Goal: Find specific page/section: Find specific page/section

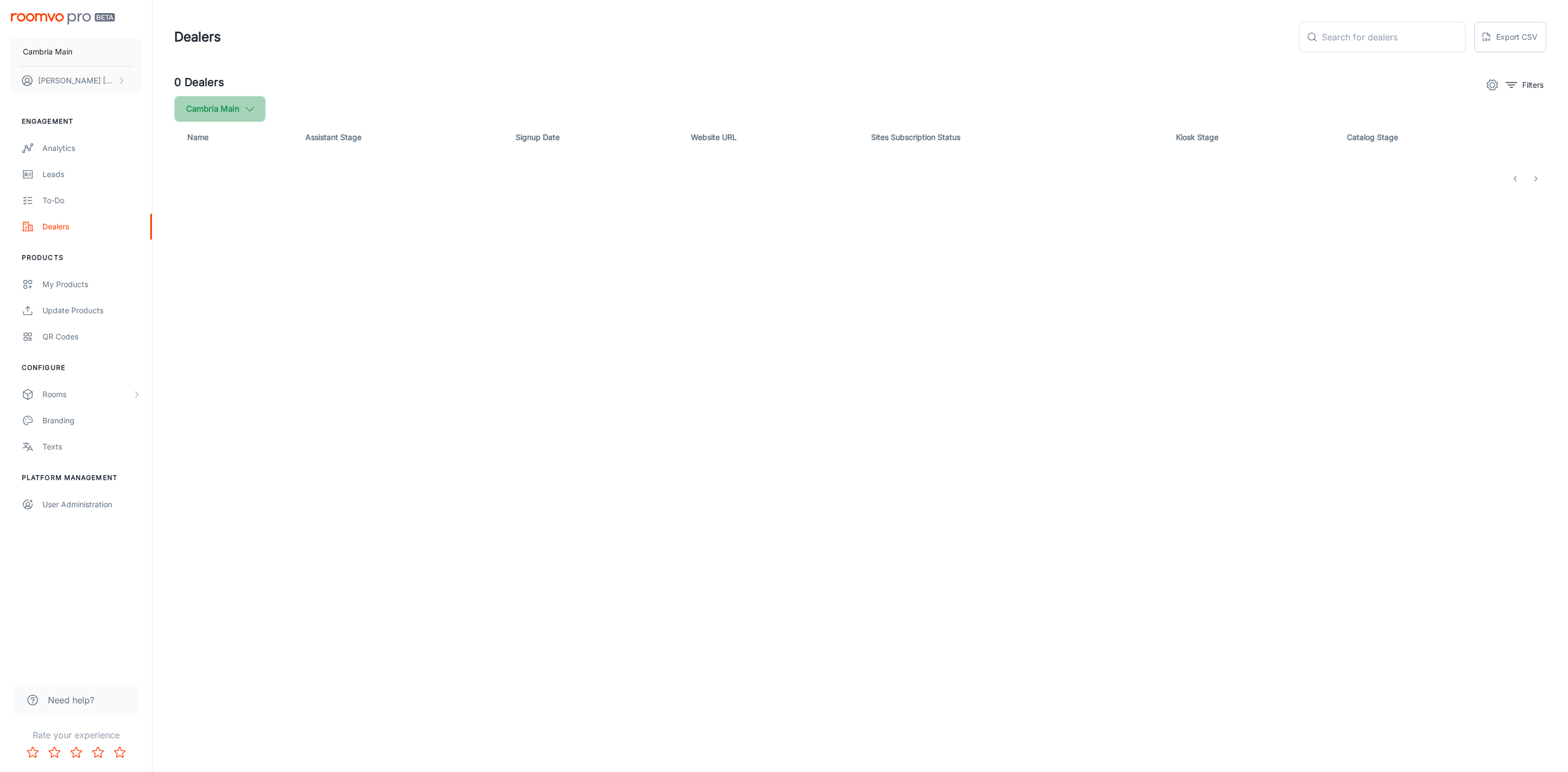
click at [207, 107] on button "Cambria Main" at bounding box center [219, 108] width 92 height 26
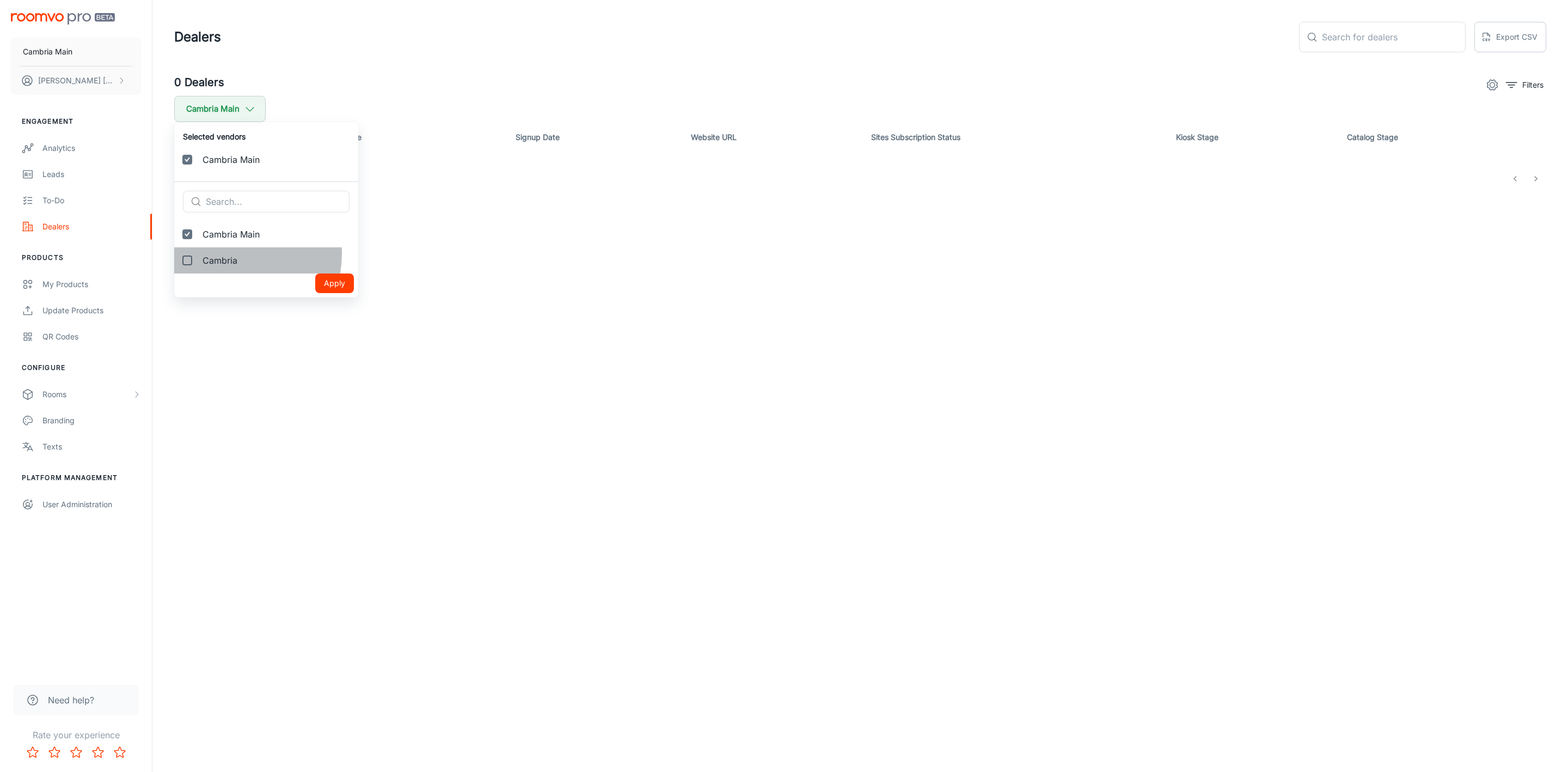
click at [225, 254] on span "Cambria" at bounding box center [276, 260] width 147 height 13
click at [198, 254] on input "Cambria" at bounding box center [187, 260] width 22 height 22
checkbox input "true"
click at [318, 309] on button "Apply" at bounding box center [334, 309] width 39 height 19
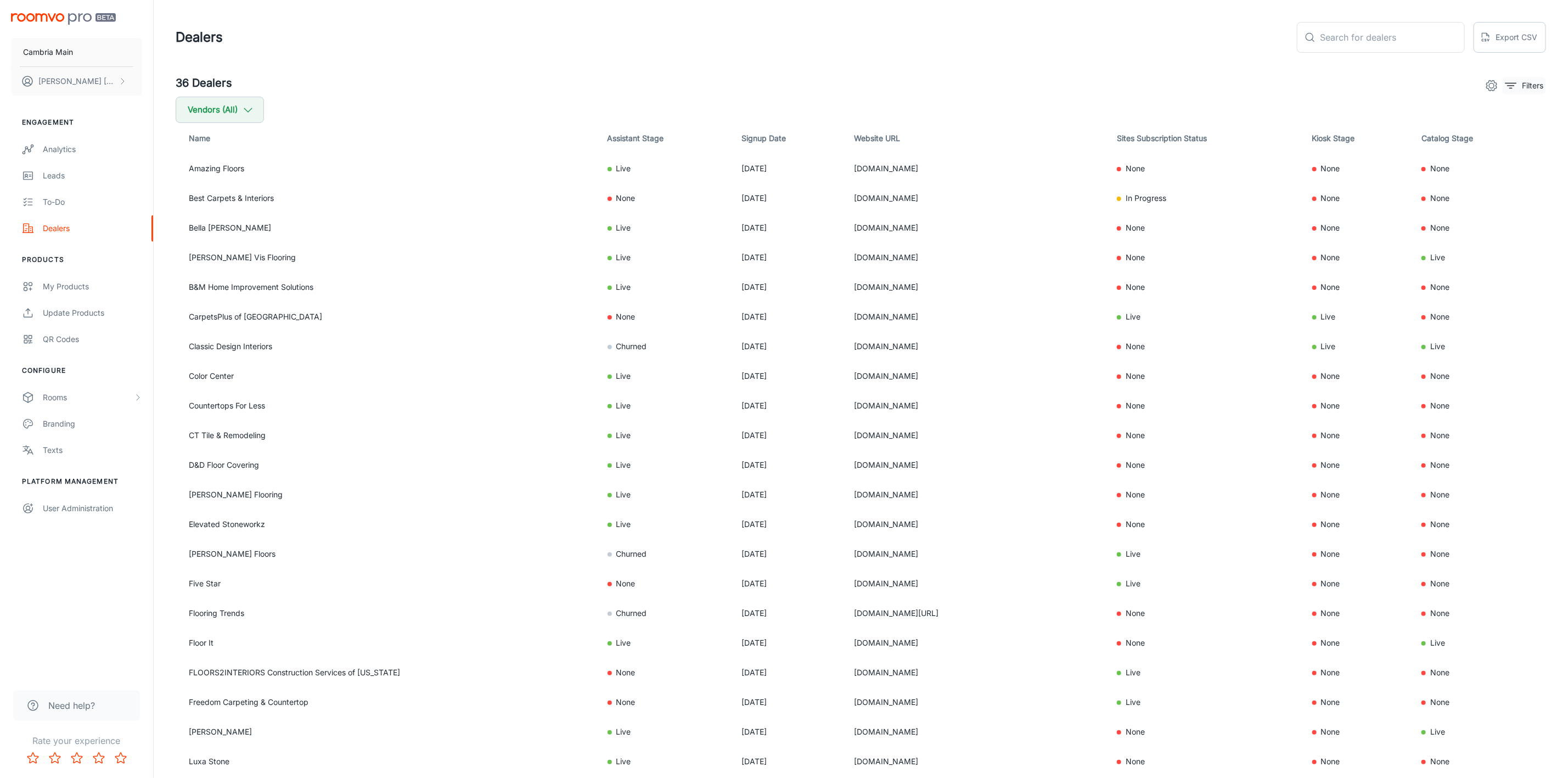
click at [1511, 92] on button "Filters" at bounding box center [1524, 86] width 43 height 18
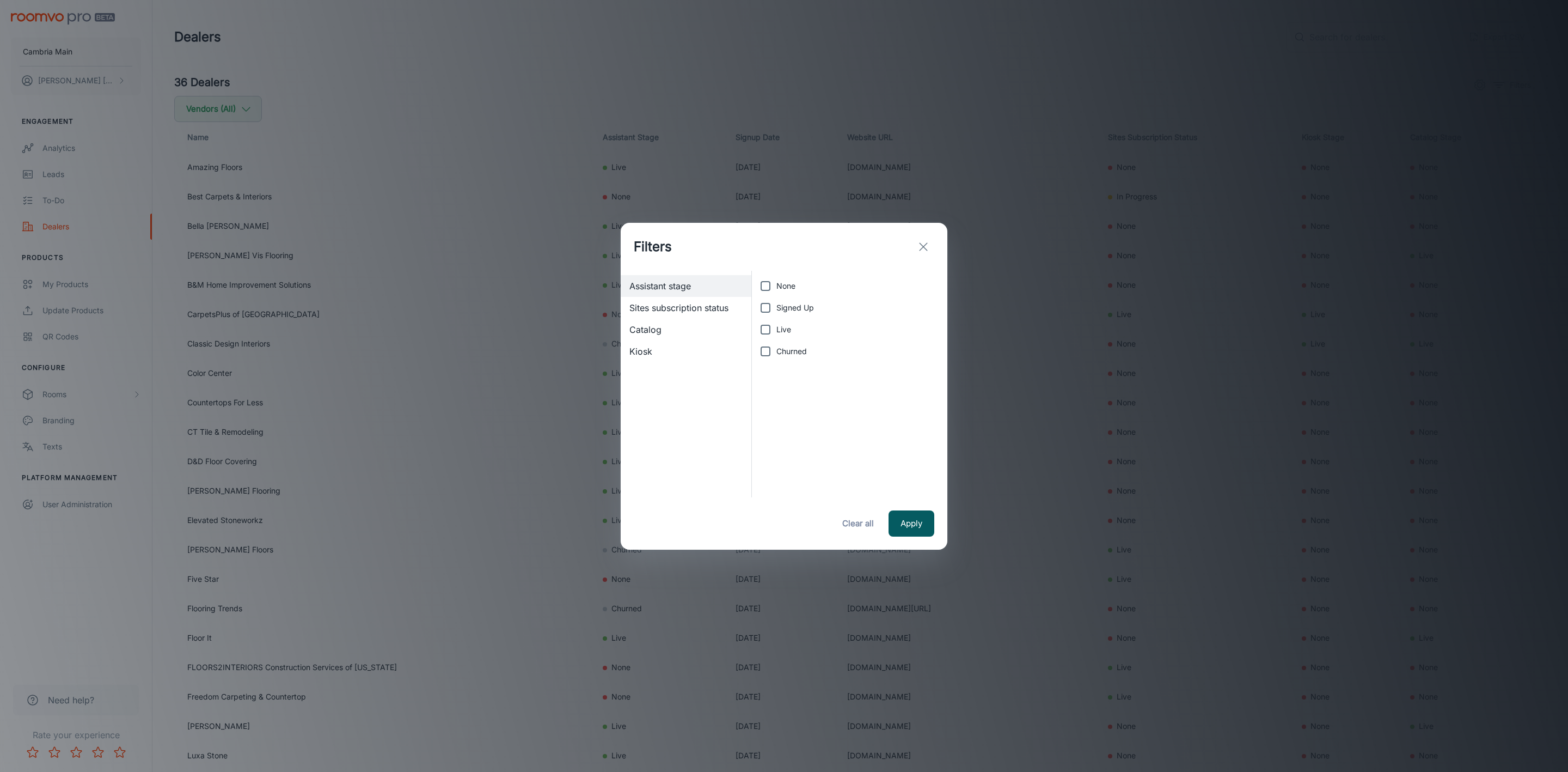
click at [783, 330] on span "Live" at bounding box center [784, 330] width 15 height 12
click at [777, 330] on input "Live" at bounding box center [765, 329] width 22 height 22
checkbox input "true"
click at [917, 528] on button "Apply" at bounding box center [912, 523] width 45 height 26
